Goal: Transaction & Acquisition: Purchase product/service

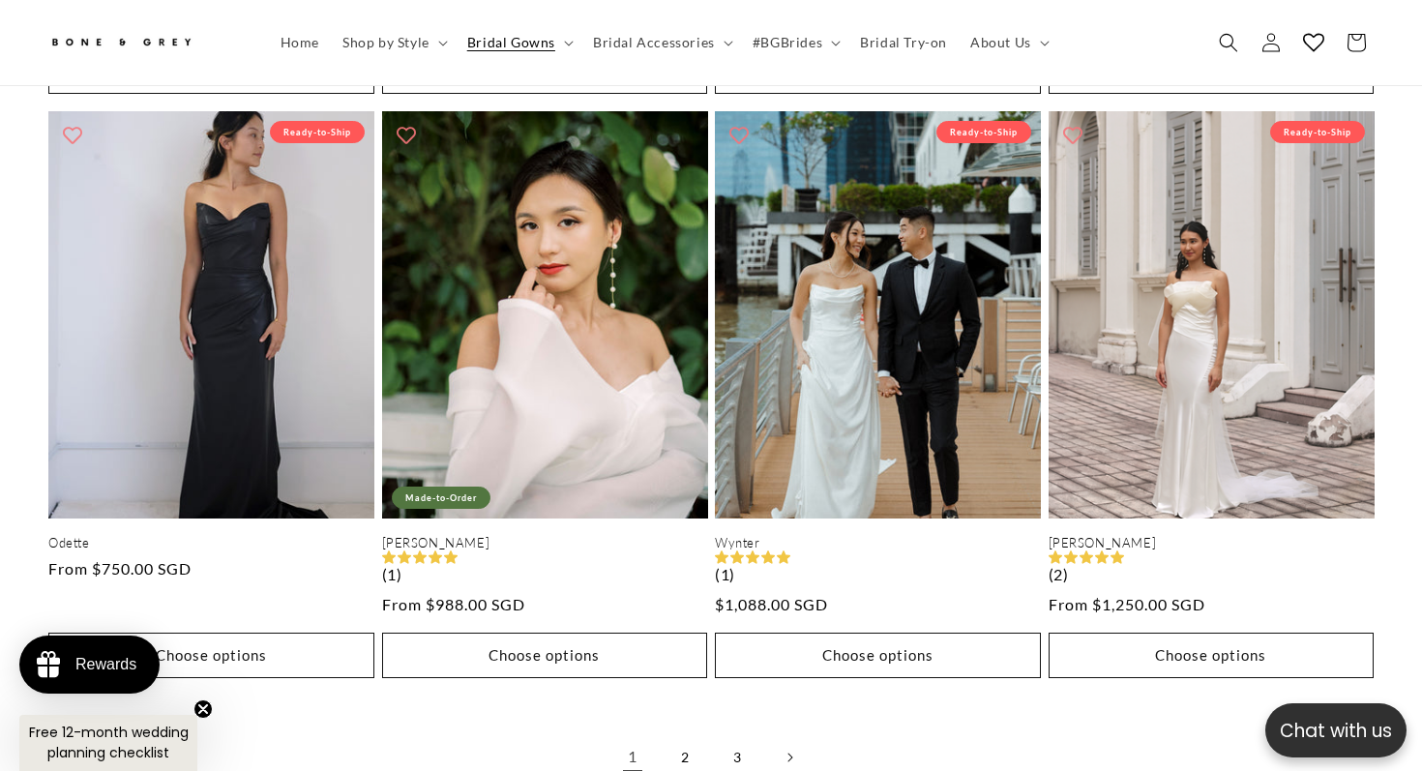
scroll to position [4652, 0]
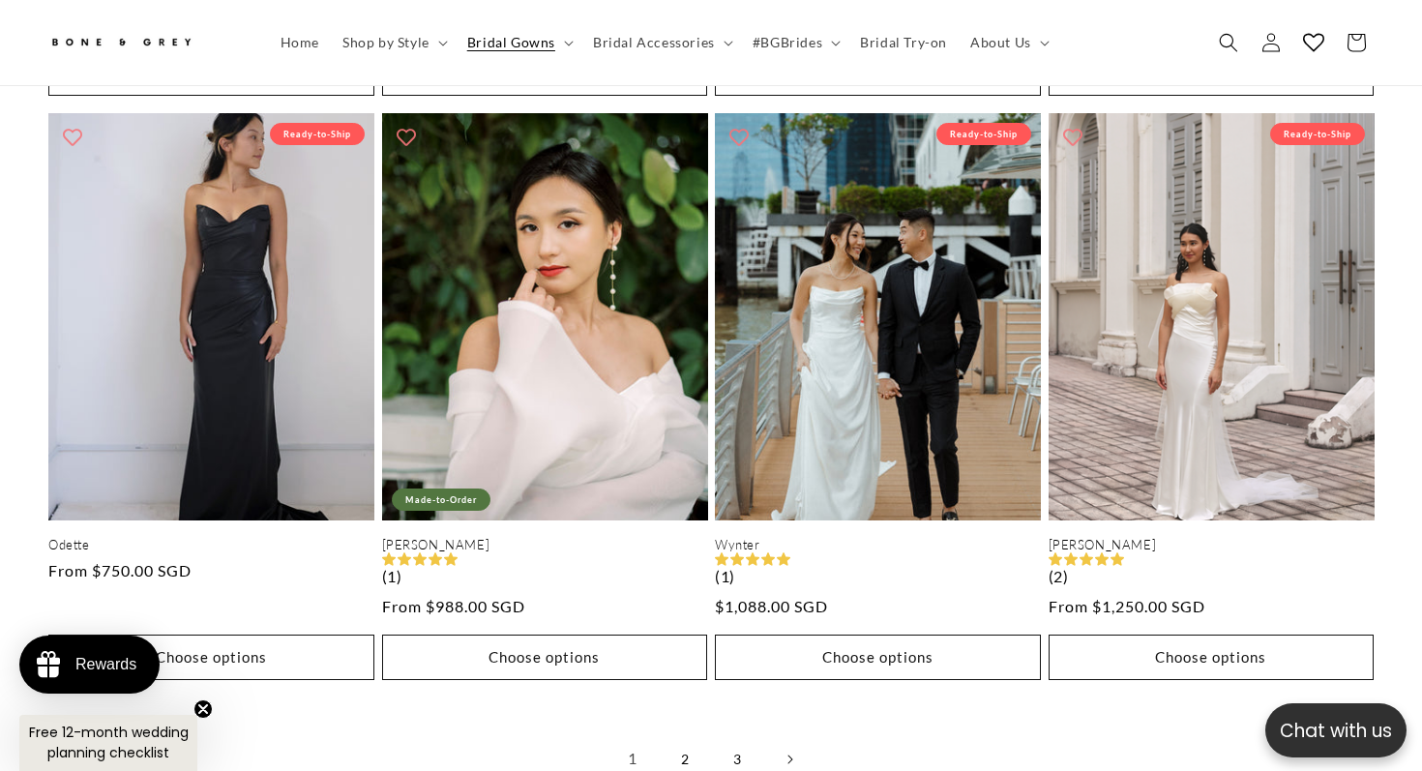
click at [685, 738] on link "2" at bounding box center [685, 759] width 43 height 43
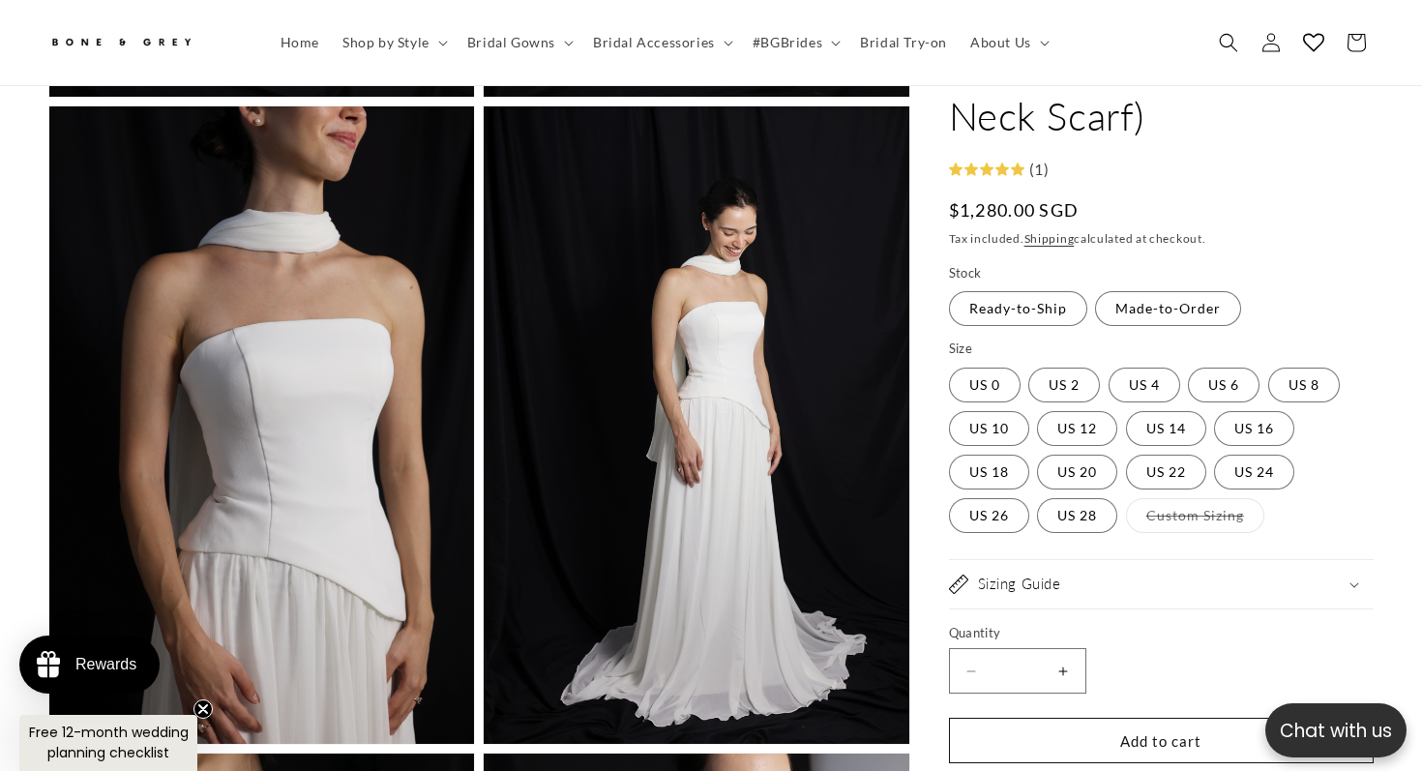
scroll to position [2799, 0]
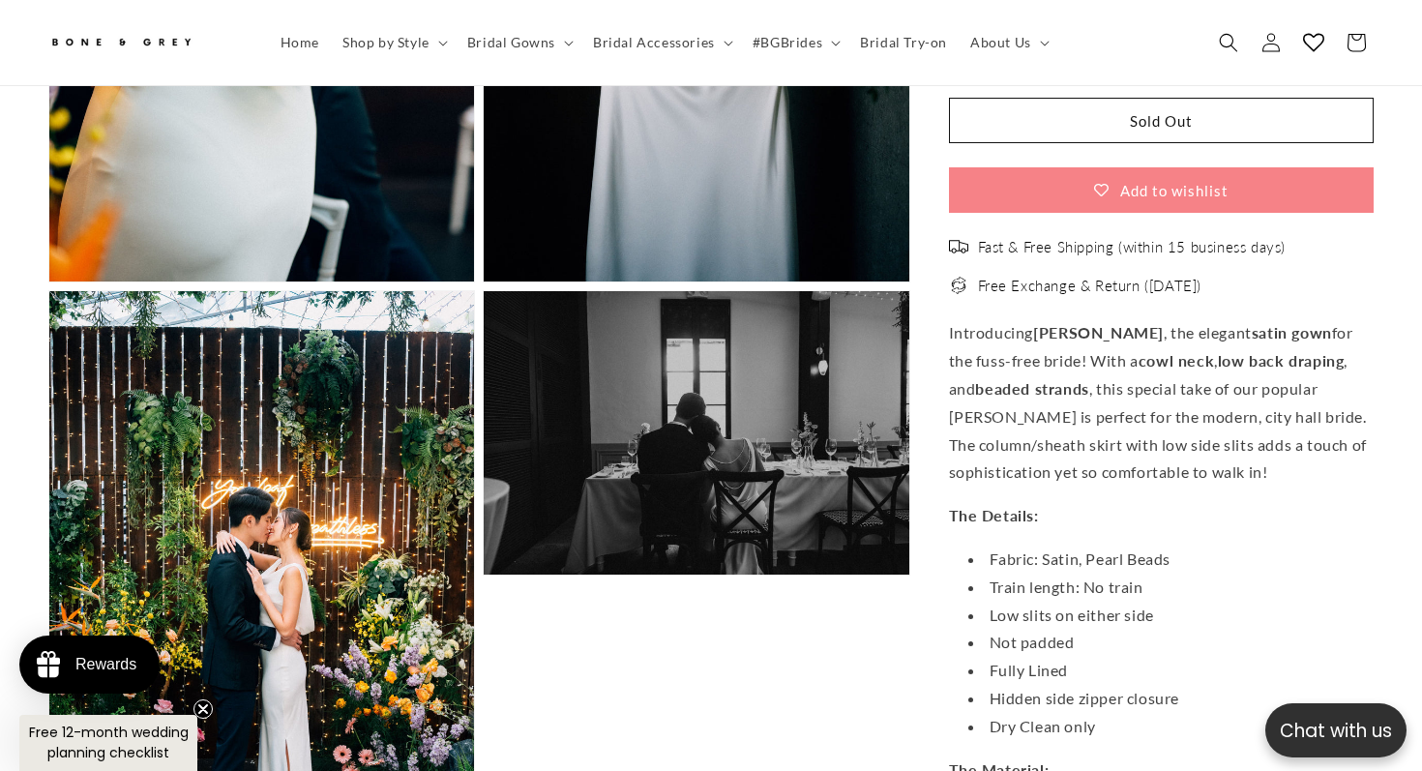
scroll to position [0, 482]
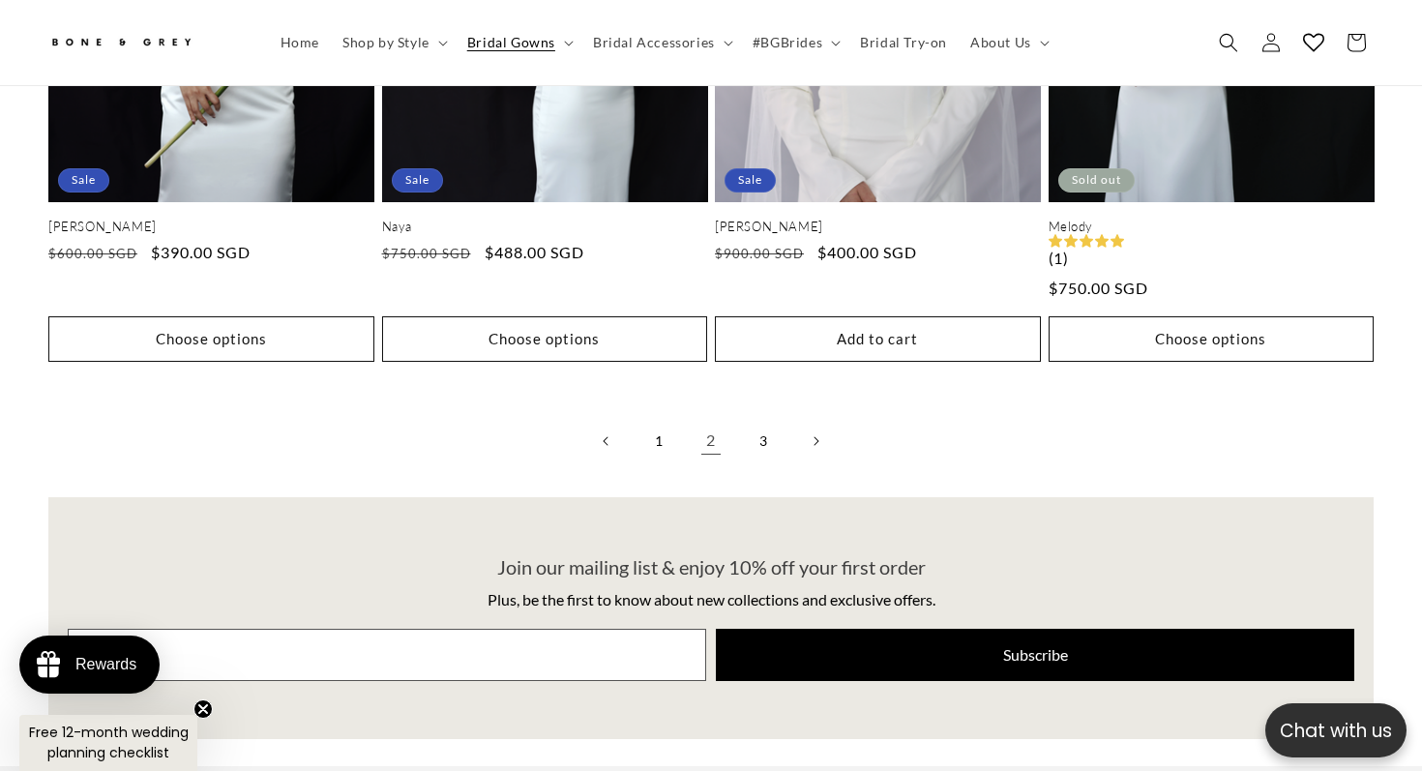
scroll to position [5085, 0]
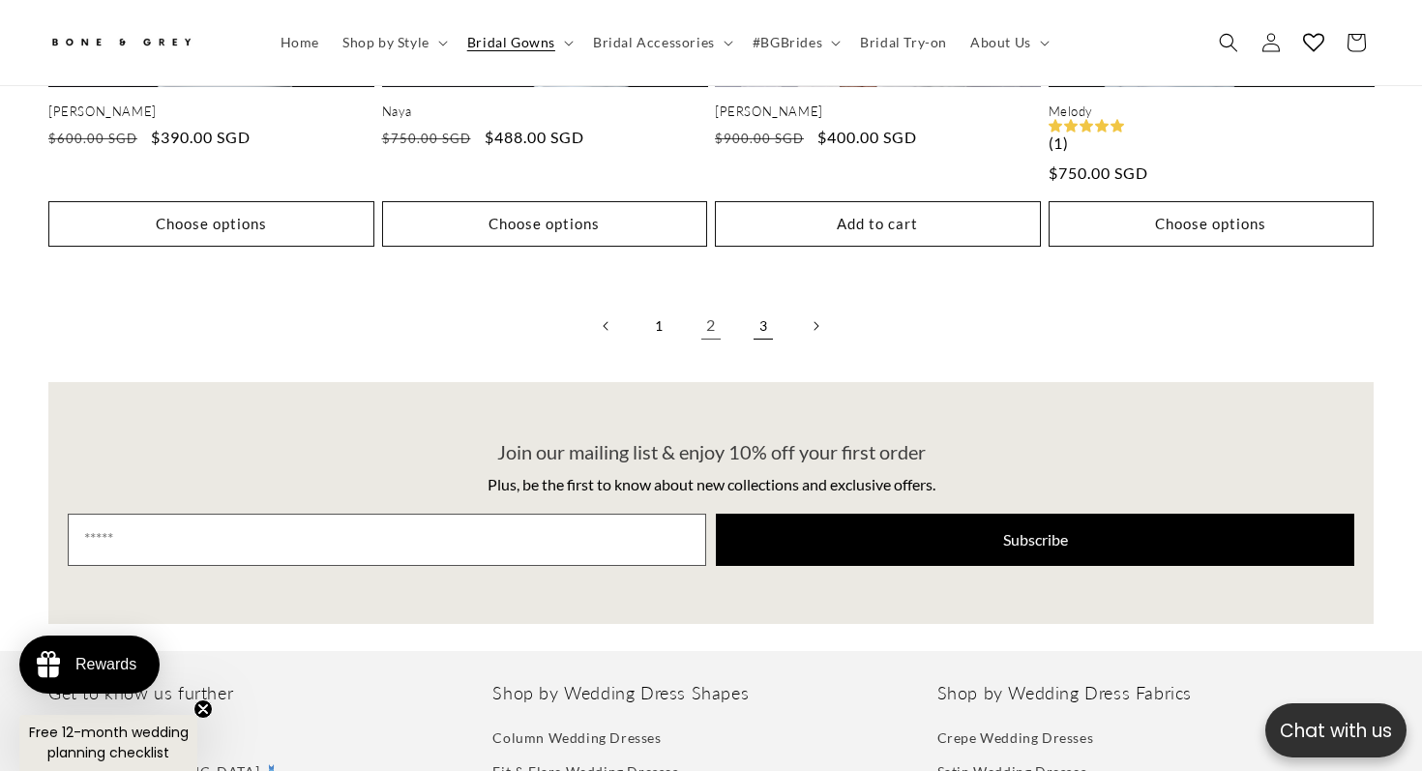
click at [776, 305] on link "3" at bounding box center [763, 326] width 43 height 43
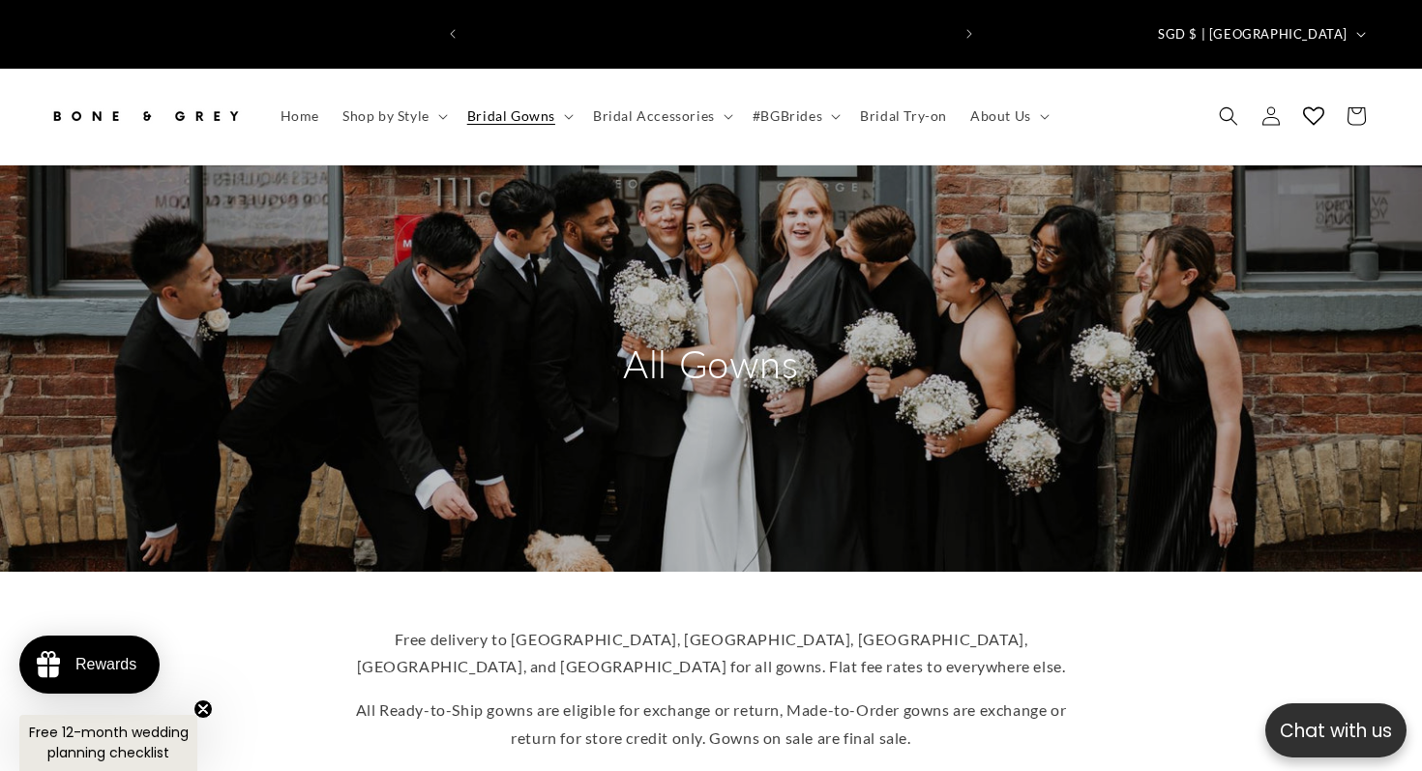
scroll to position [0, 964]
